Goal: Information Seeking & Learning: Learn about a topic

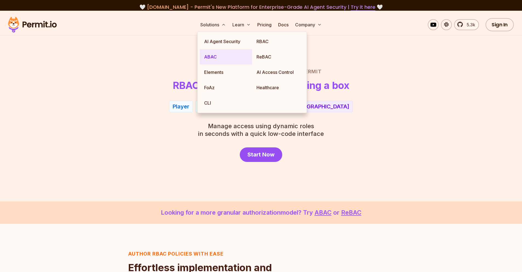
click at [218, 57] on link "ABAC" at bounding box center [226, 56] width 52 height 15
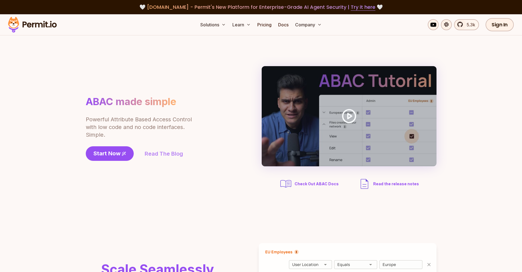
click at [171, 151] on link "Read The Blog" at bounding box center [164, 154] width 38 height 8
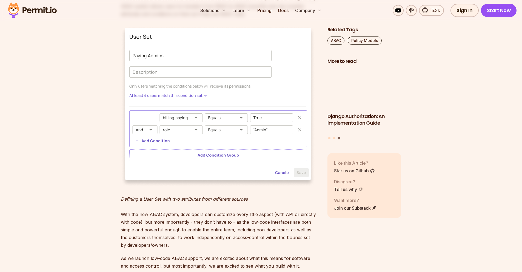
scroll to position [772, 0]
